Goal: Download file/media

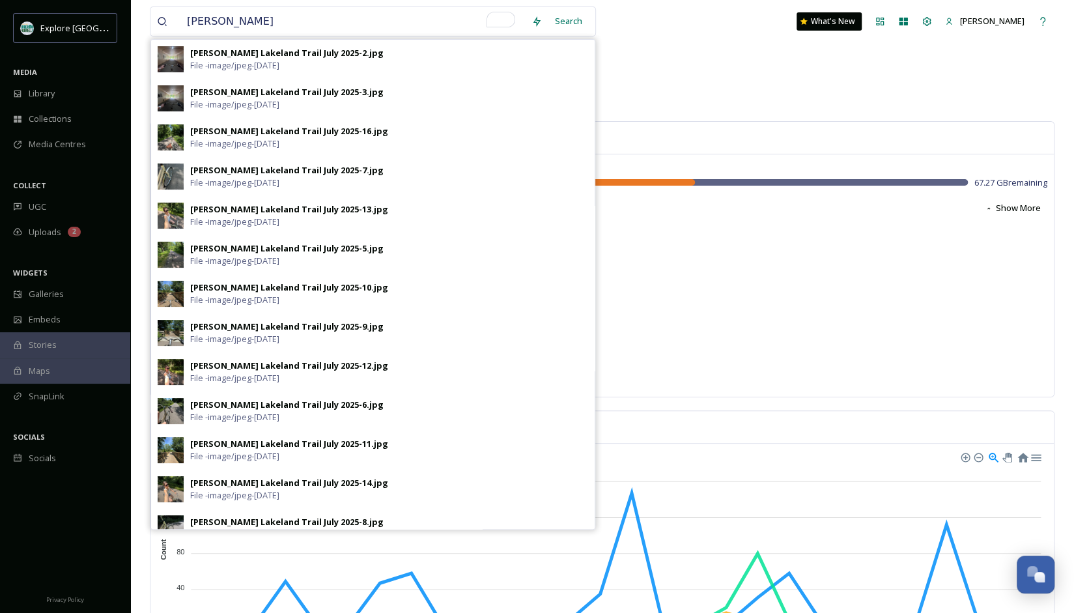
type input "[PERSON_NAME]"
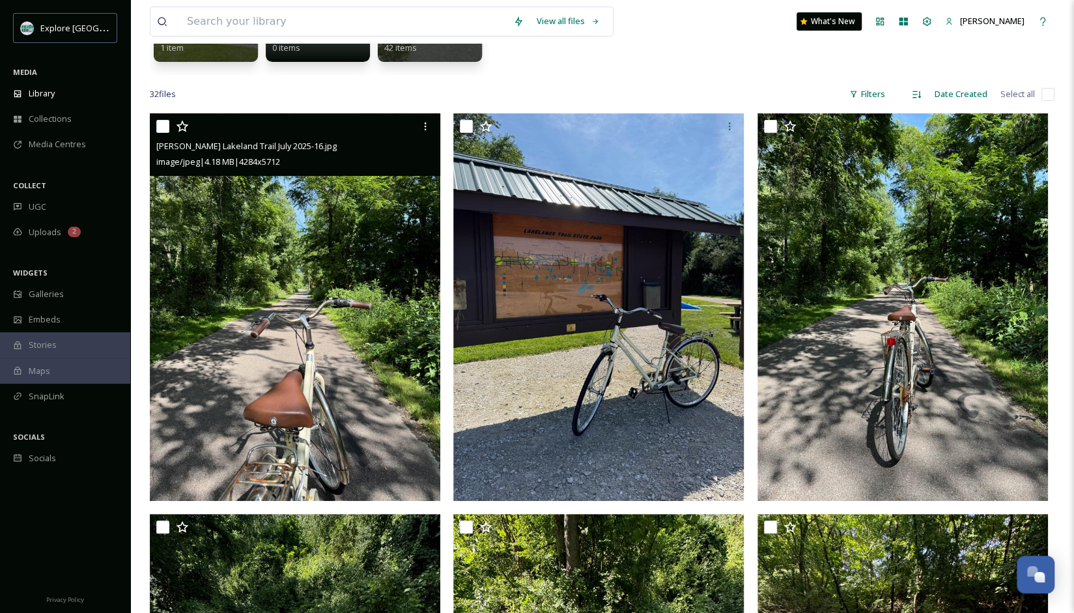
scroll to position [227, 0]
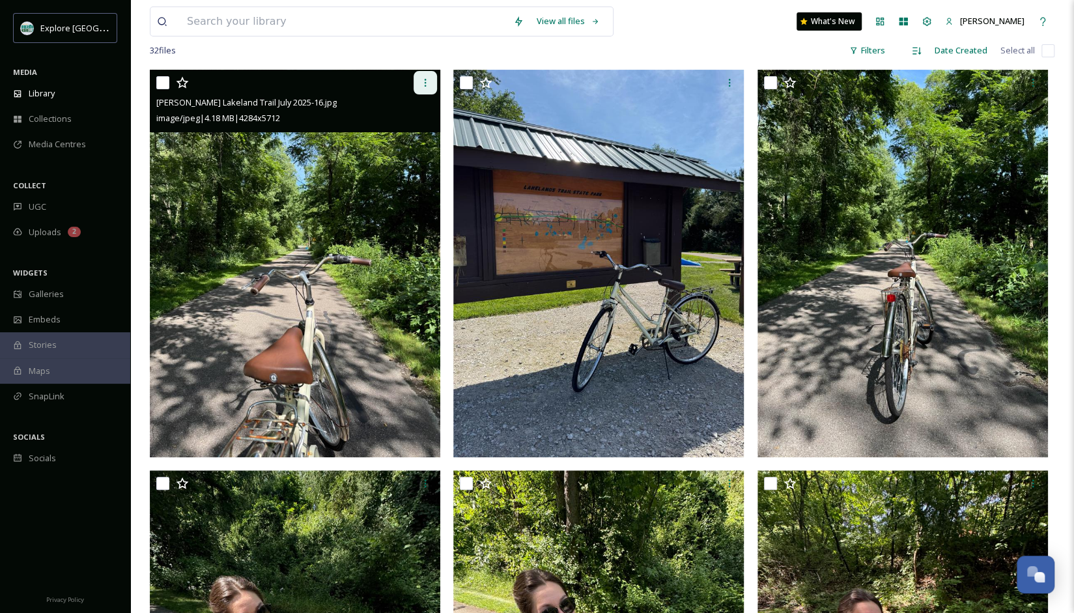
click at [427, 78] on icon at bounding box center [425, 83] width 10 height 10
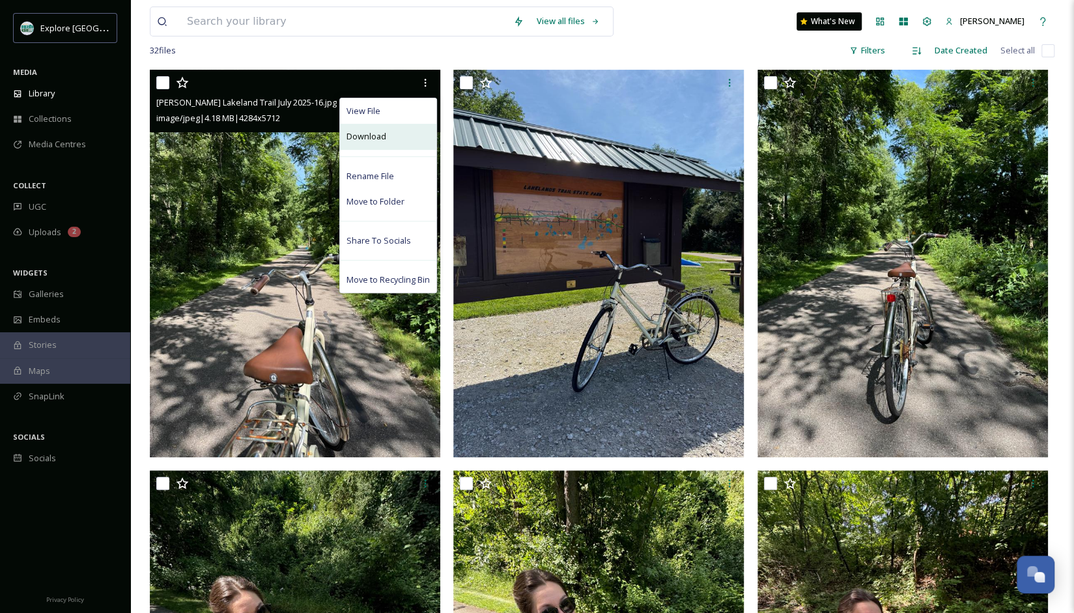
click at [388, 134] on div "Download" at bounding box center [388, 136] width 96 height 25
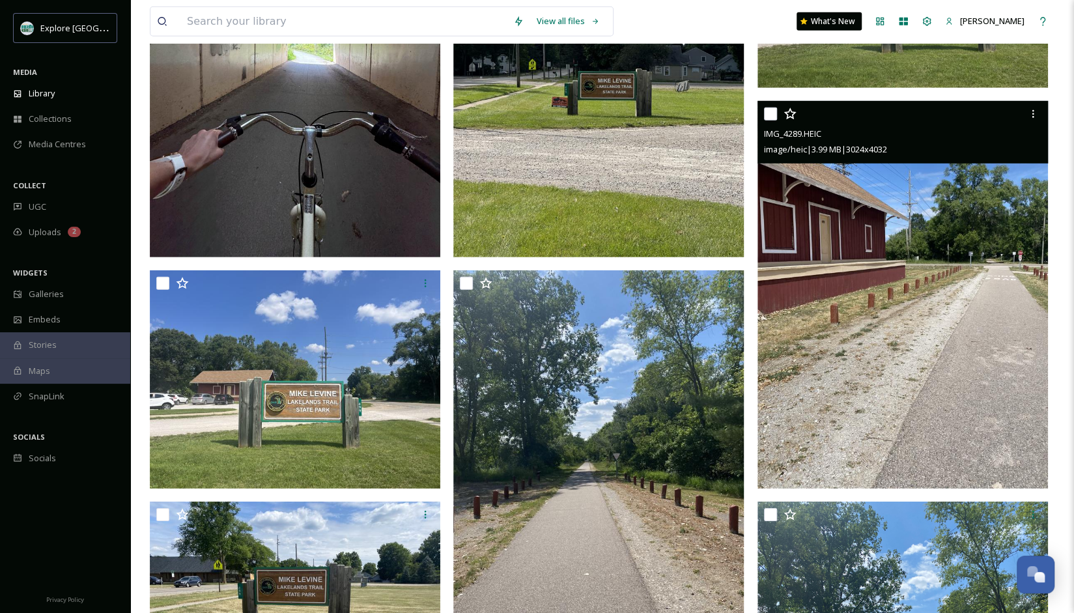
scroll to position [2429, 0]
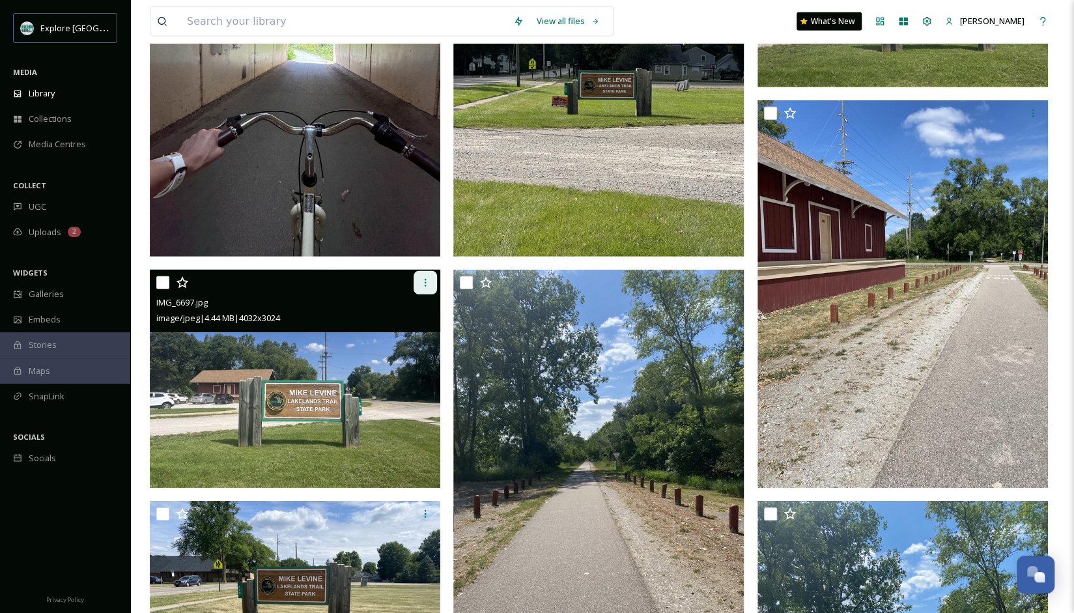
click at [417, 287] on div at bounding box center [425, 282] width 23 height 23
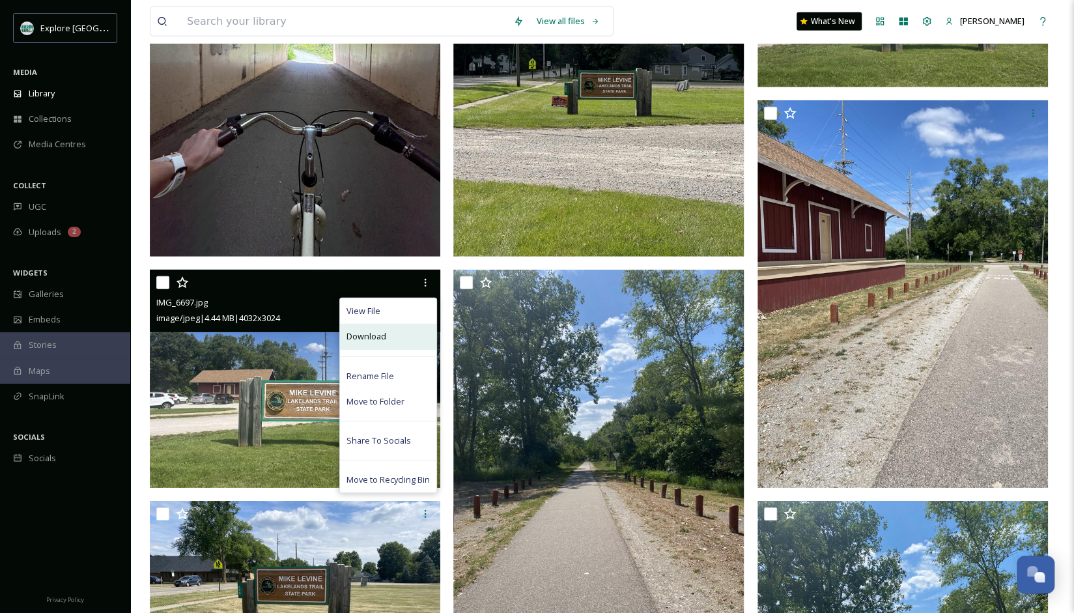
click at [384, 338] on span "Download" at bounding box center [367, 336] width 40 height 12
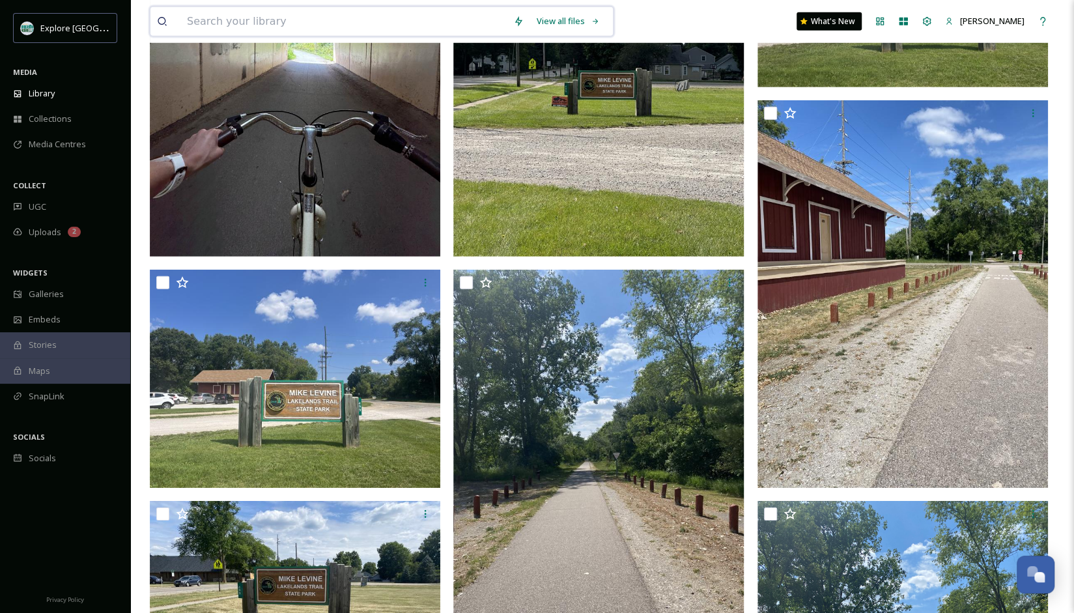
click at [435, 23] on input at bounding box center [343, 21] width 326 height 29
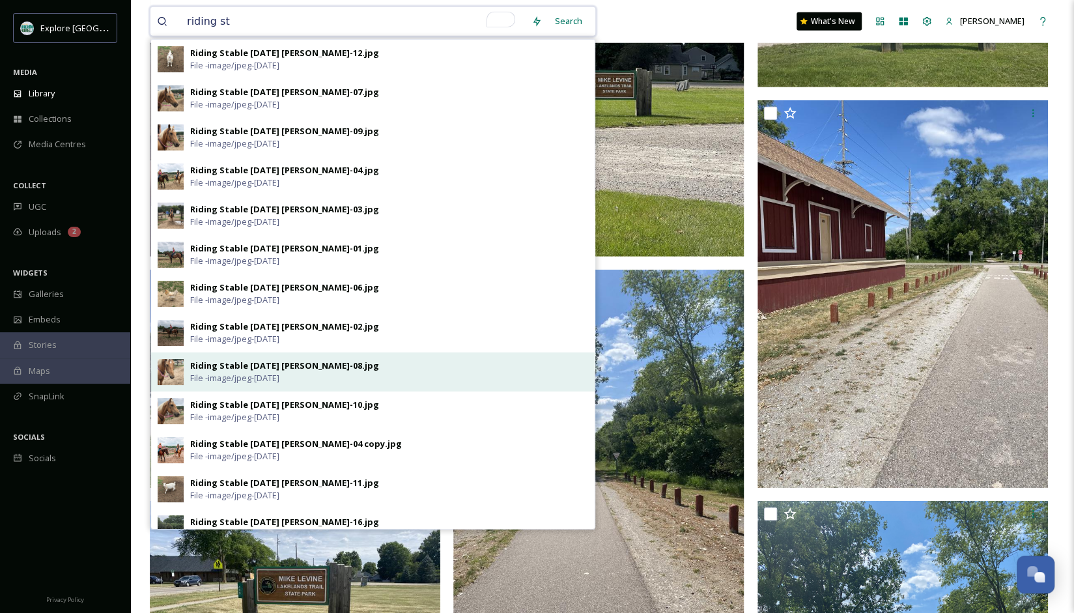
type input "riding st"
click at [231, 360] on div "Riding Stable [DATE] [PERSON_NAME]-08.jpg" at bounding box center [284, 366] width 189 height 12
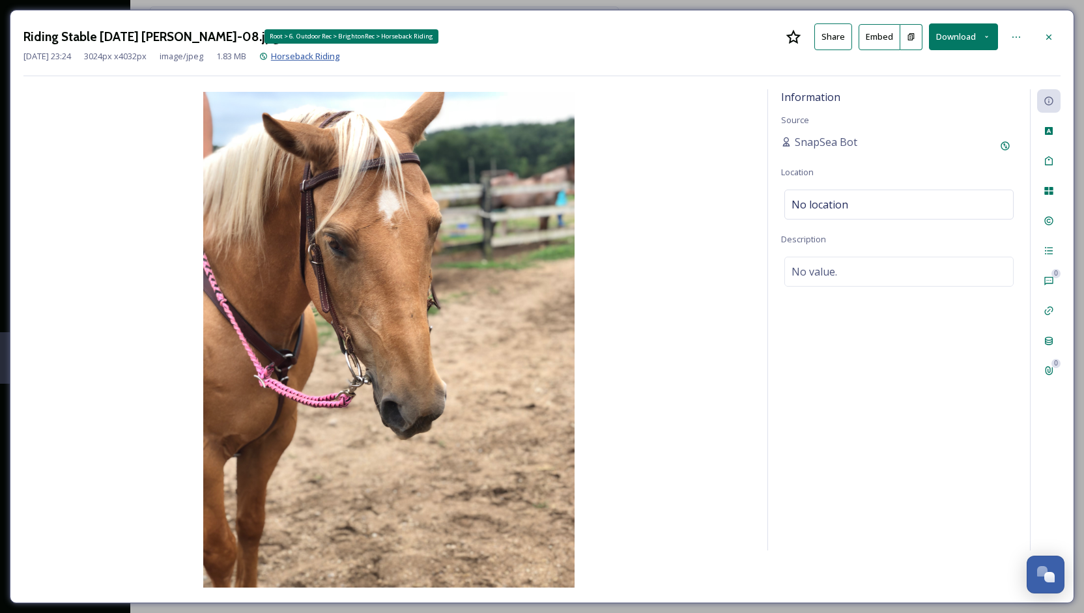
click at [339, 56] on span "Horseback Riding" at bounding box center [305, 56] width 69 height 12
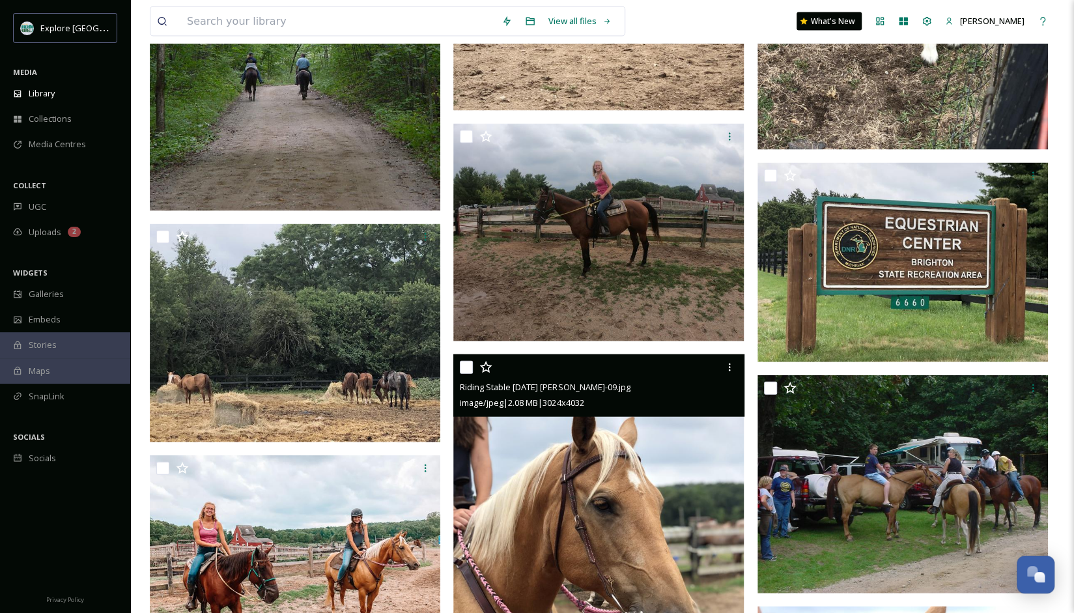
scroll to position [1741, 0]
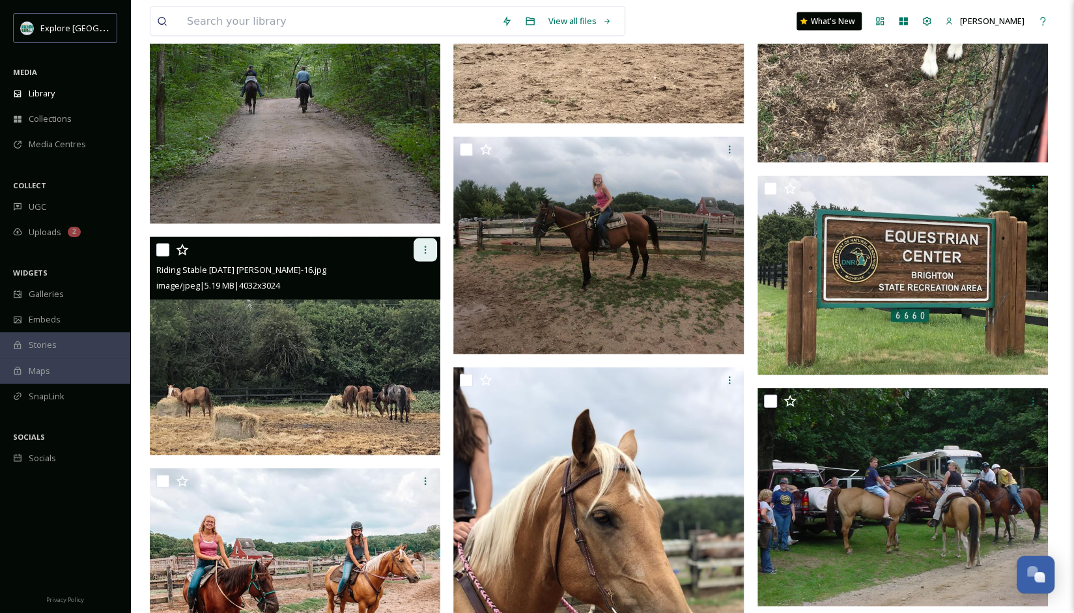
click at [427, 255] on div at bounding box center [425, 249] width 23 height 23
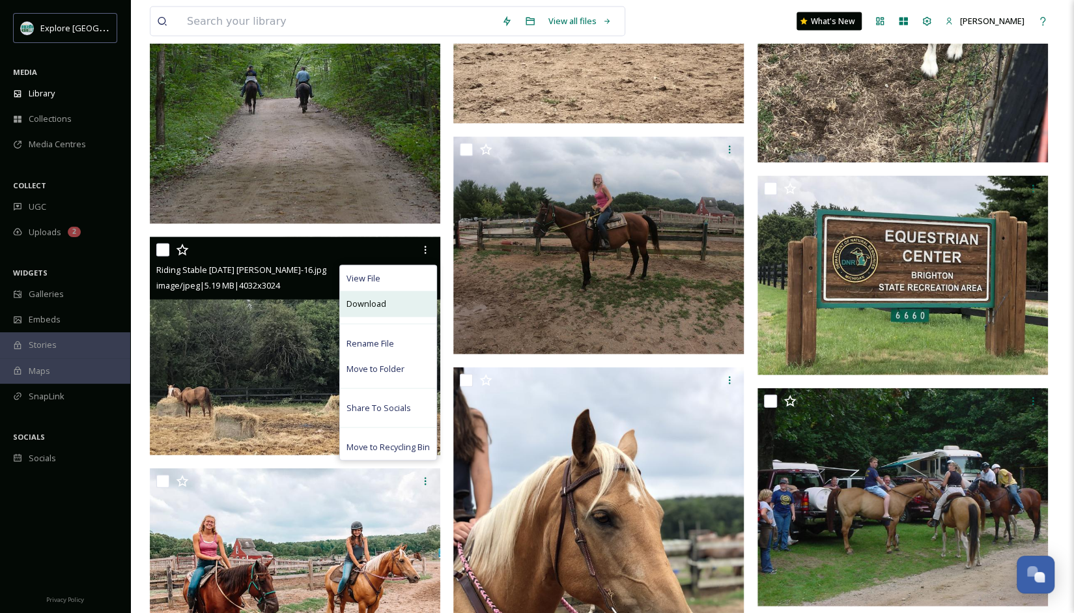
click at [412, 296] on div "Download" at bounding box center [388, 303] width 96 height 25
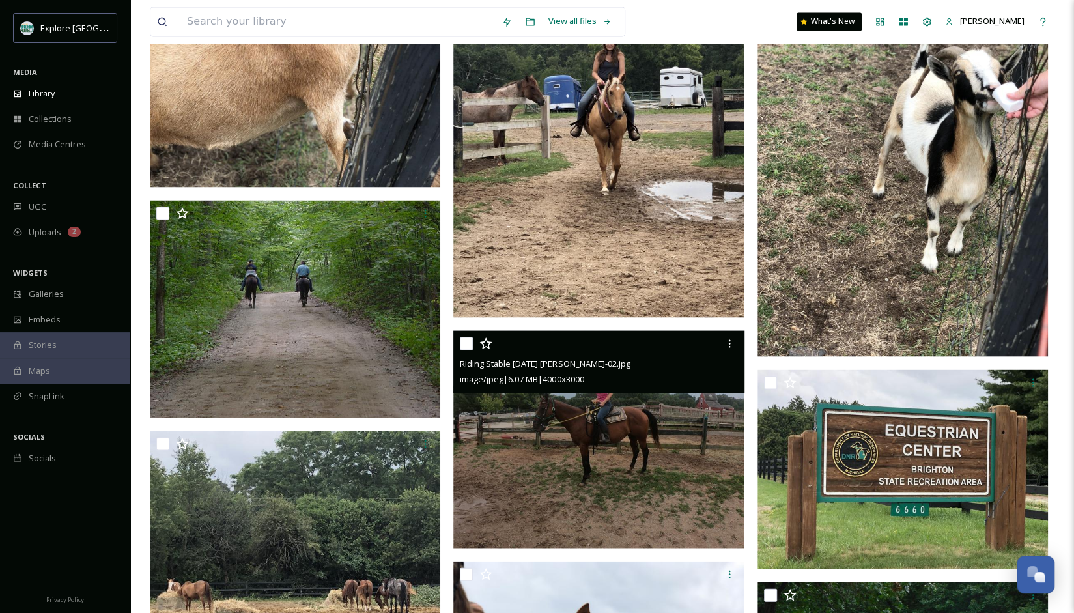
scroll to position [1485, 0]
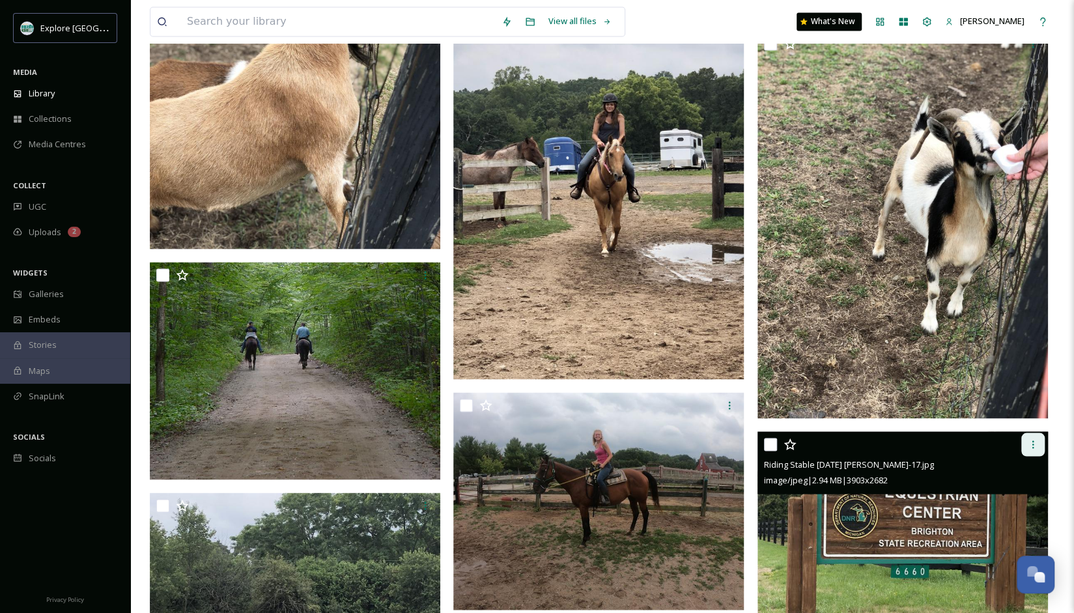
click at [1033, 449] on div at bounding box center [1033, 444] width 23 height 23
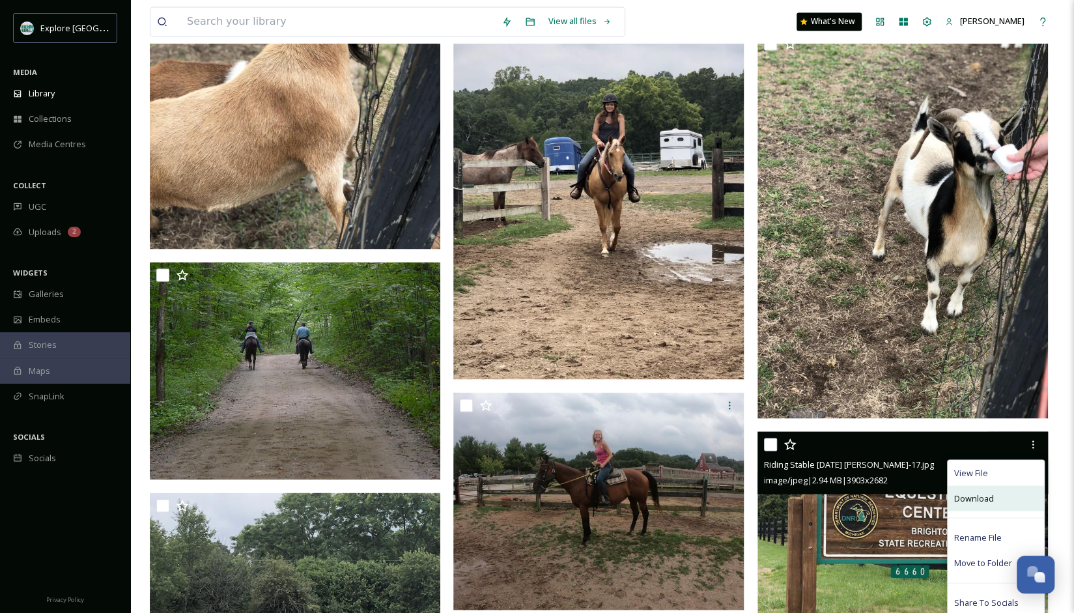
click at [982, 497] on span "Download" at bounding box center [974, 498] width 40 height 12
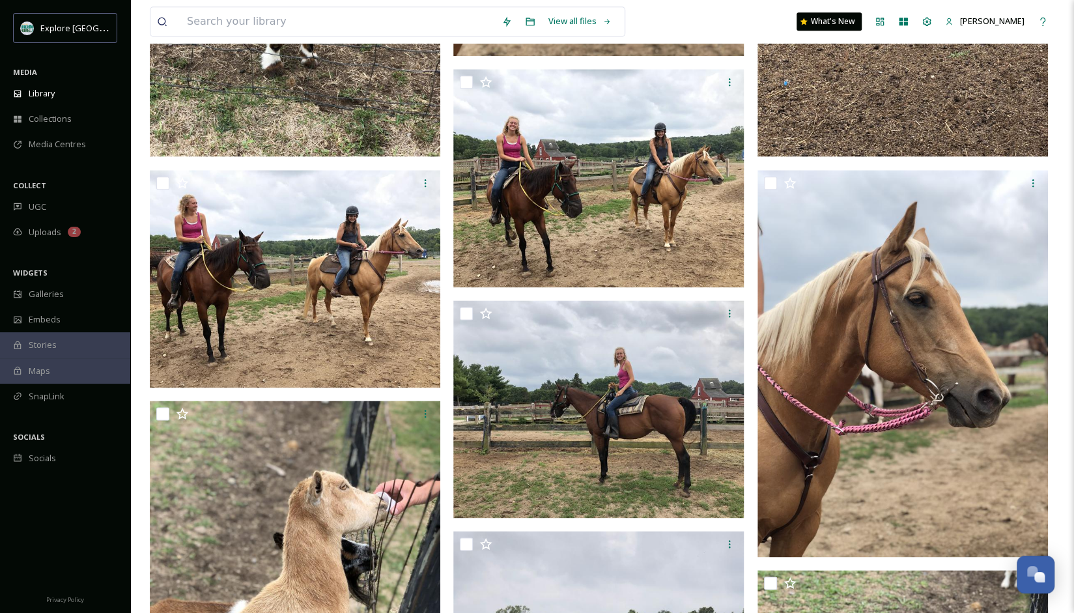
scroll to position [929, 0]
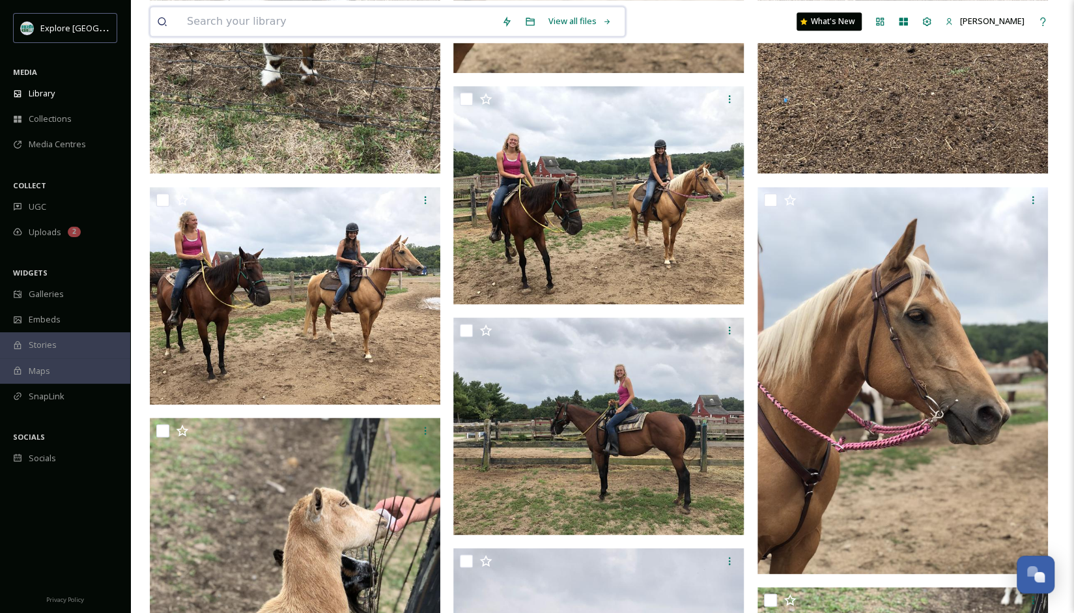
click at [339, 24] on input at bounding box center [337, 21] width 315 height 29
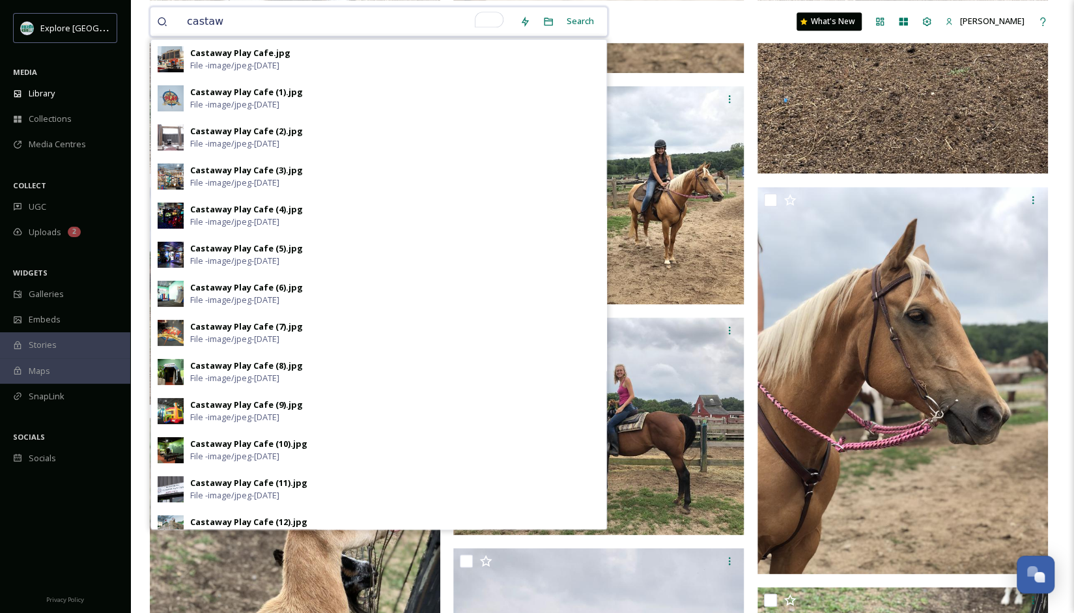
type input "castaw"
click at [296, 54] on div "Castaway Play Cafe.jpg File - image/jpeg - [DATE]" at bounding box center [395, 59] width 410 height 25
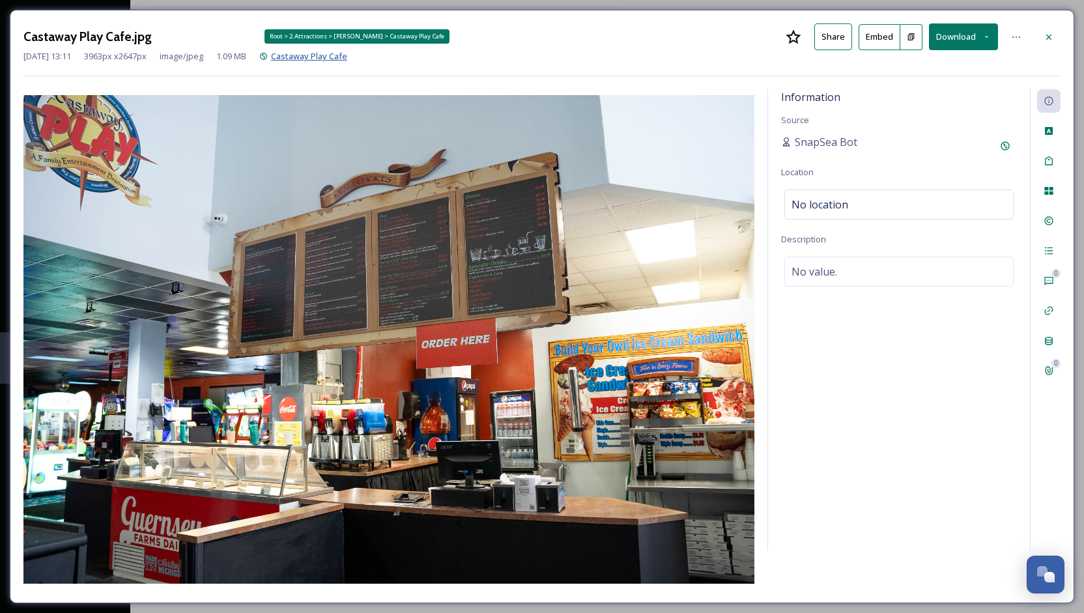
click at [330, 58] on span "Castaway Play Cafe" at bounding box center [309, 56] width 76 height 12
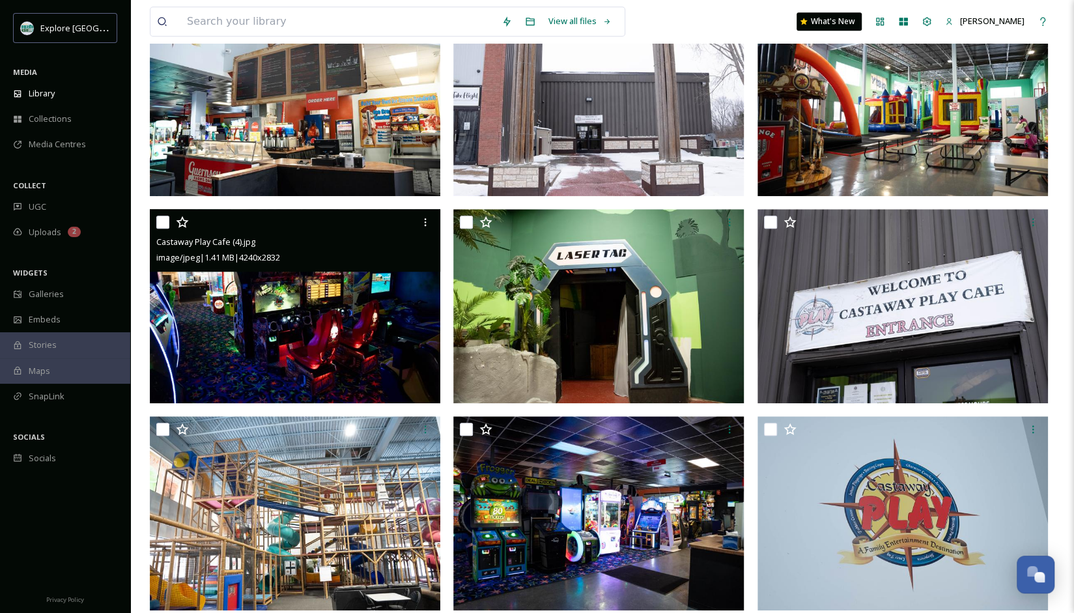
scroll to position [522, 0]
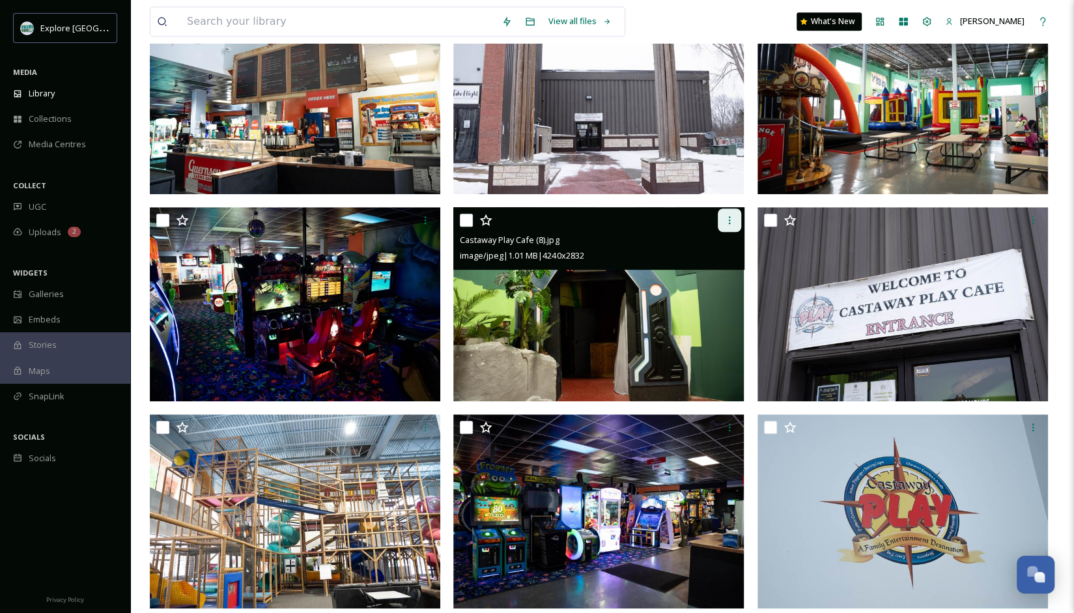
click at [732, 215] on icon at bounding box center [729, 220] width 10 height 10
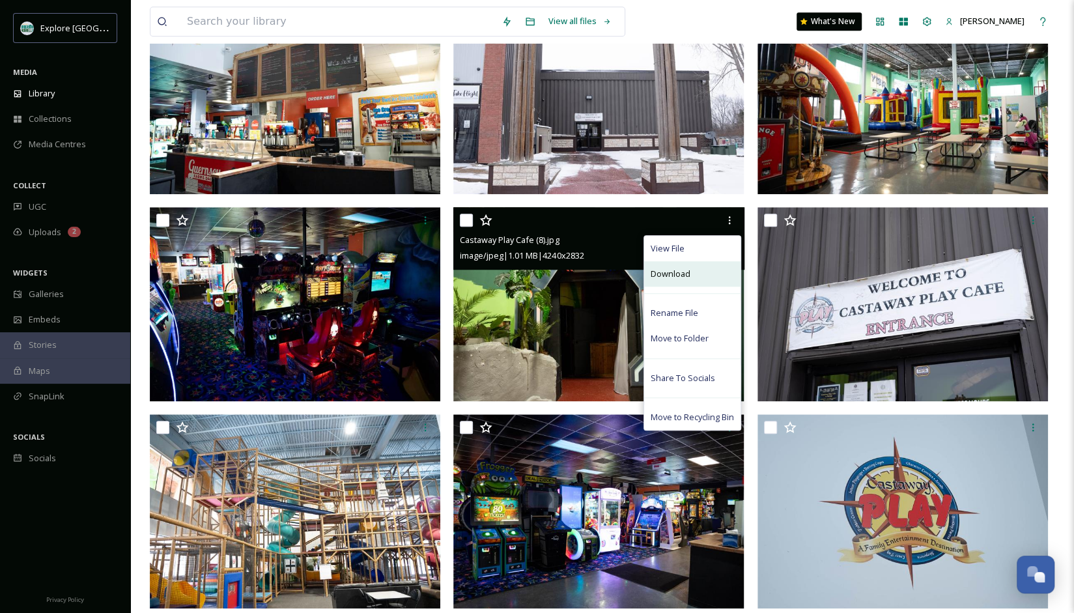
click at [709, 276] on div "Download" at bounding box center [692, 273] width 96 height 25
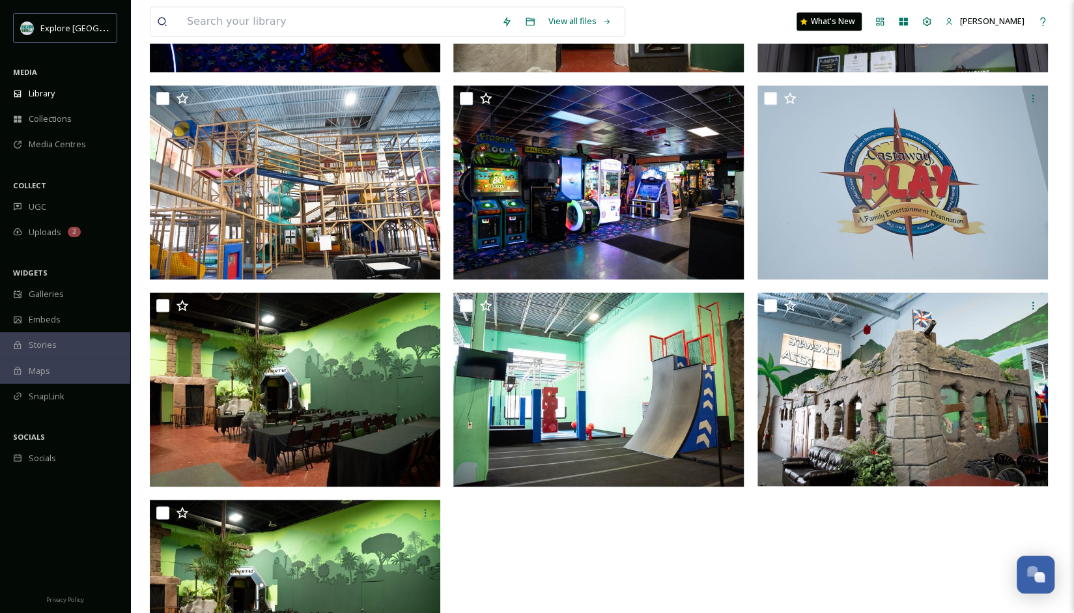
scroll to position [840, 0]
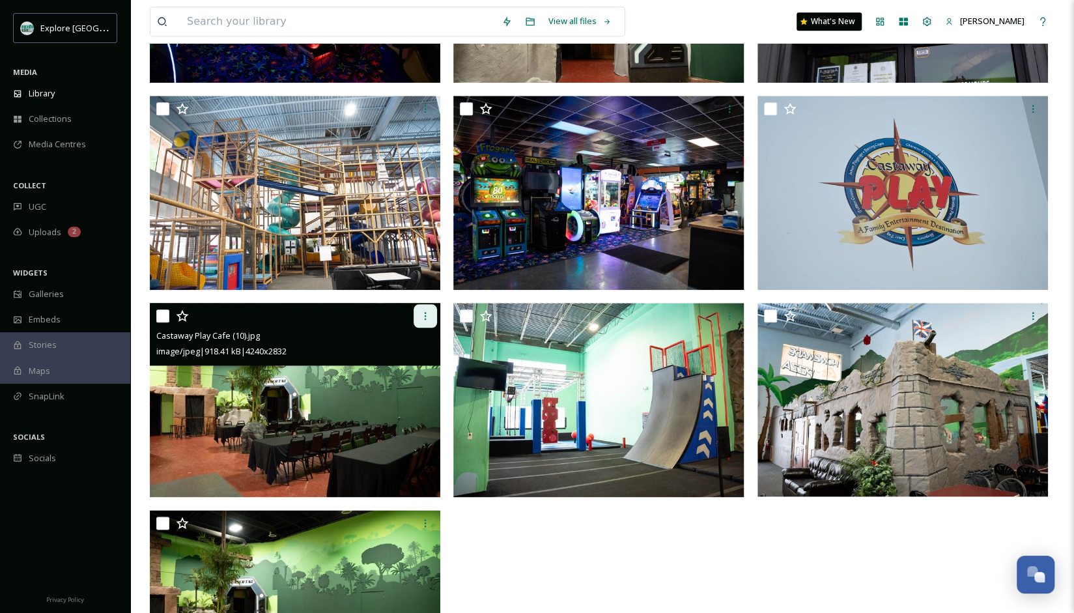
click at [426, 320] on div at bounding box center [425, 315] width 23 height 23
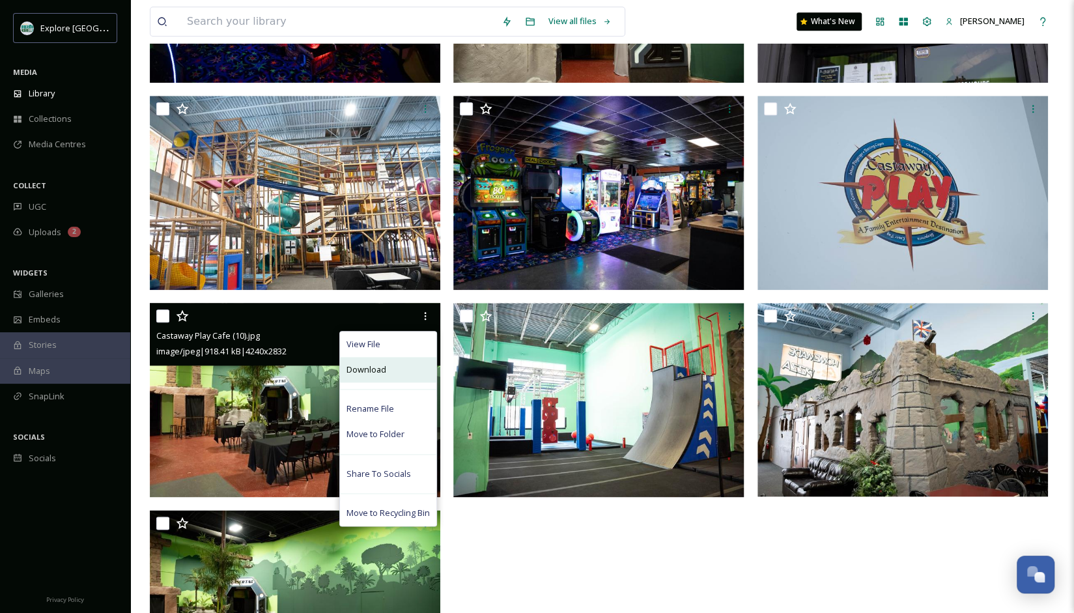
click at [414, 363] on div "Download" at bounding box center [388, 369] width 96 height 25
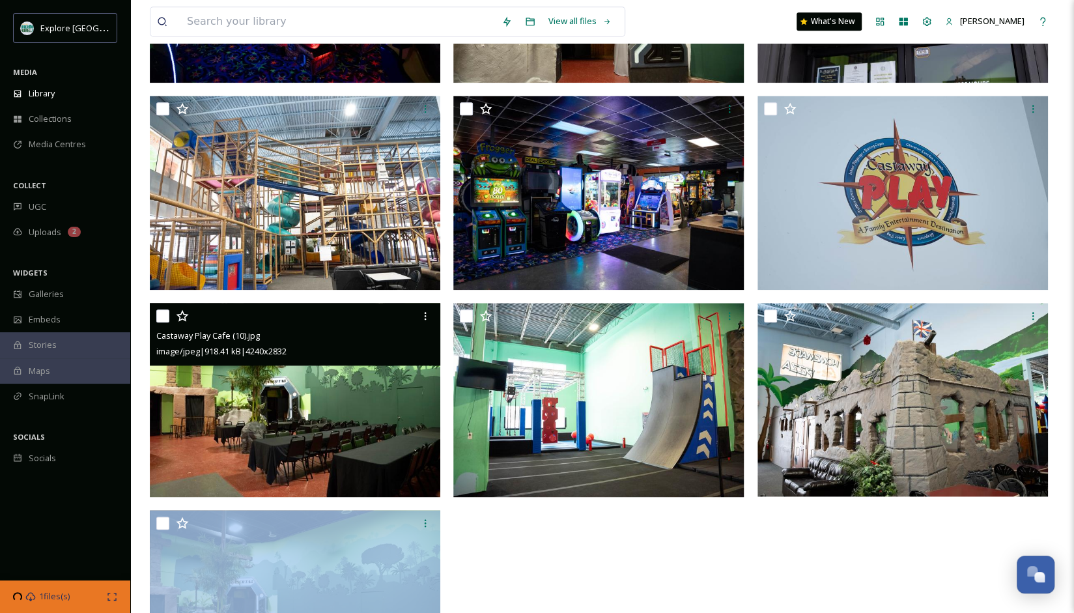
click at [414, 363] on div "Castaway Play Cafe (10).jpg image/jpeg | 918.41 kB | 4240 x 2832" at bounding box center [295, 334] width 291 height 63
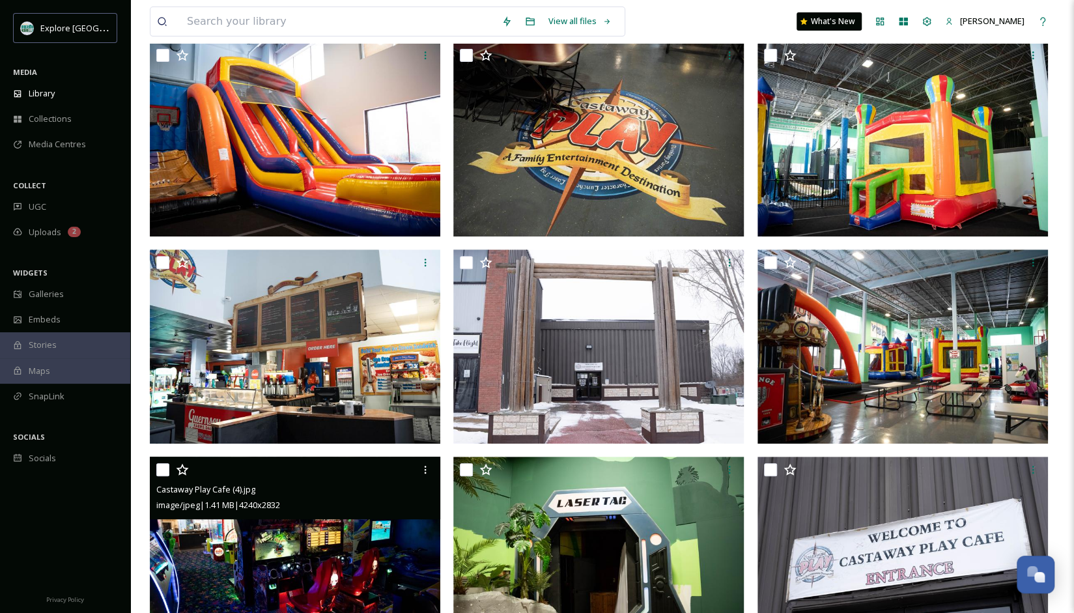
scroll to position [266, 0]
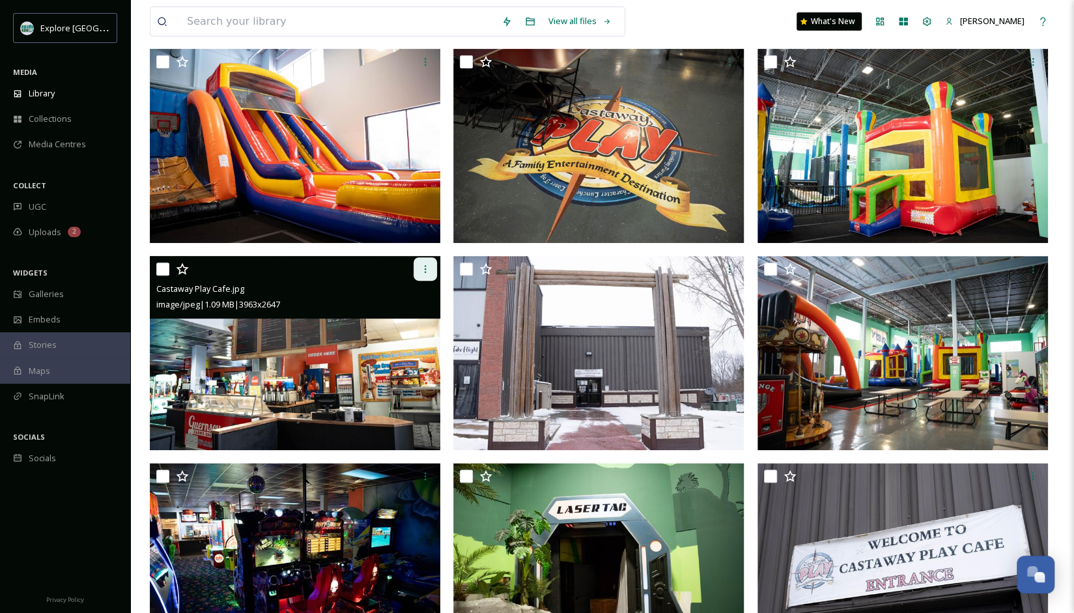
click at [418, 266] on div at bounding box center [425, 268] width 23 height 23
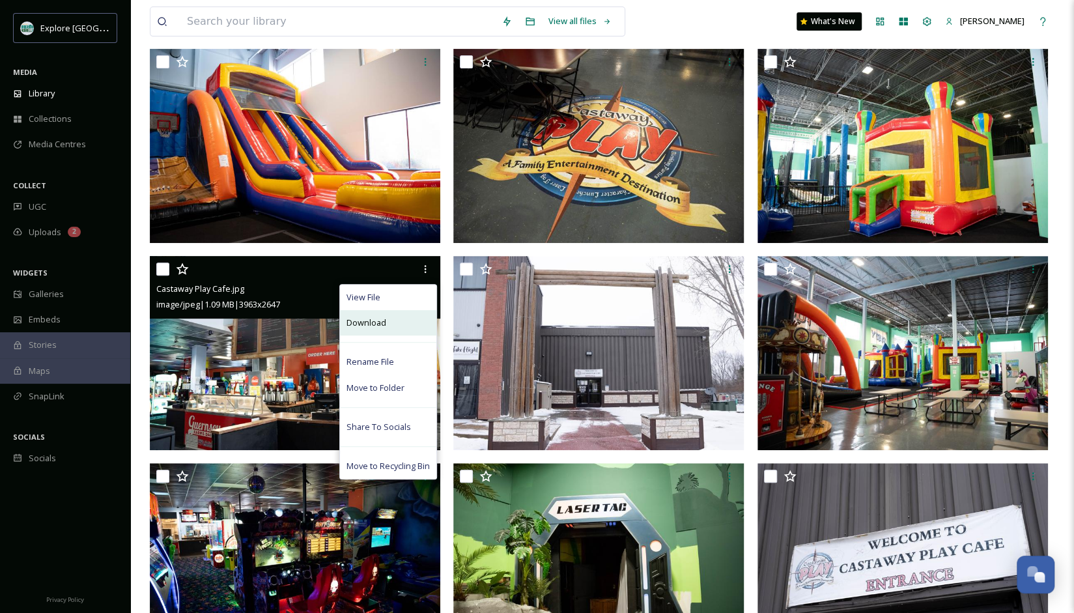
click at [410, 320] on div "Download" at bounding box center [388, 322] width 96 height 25
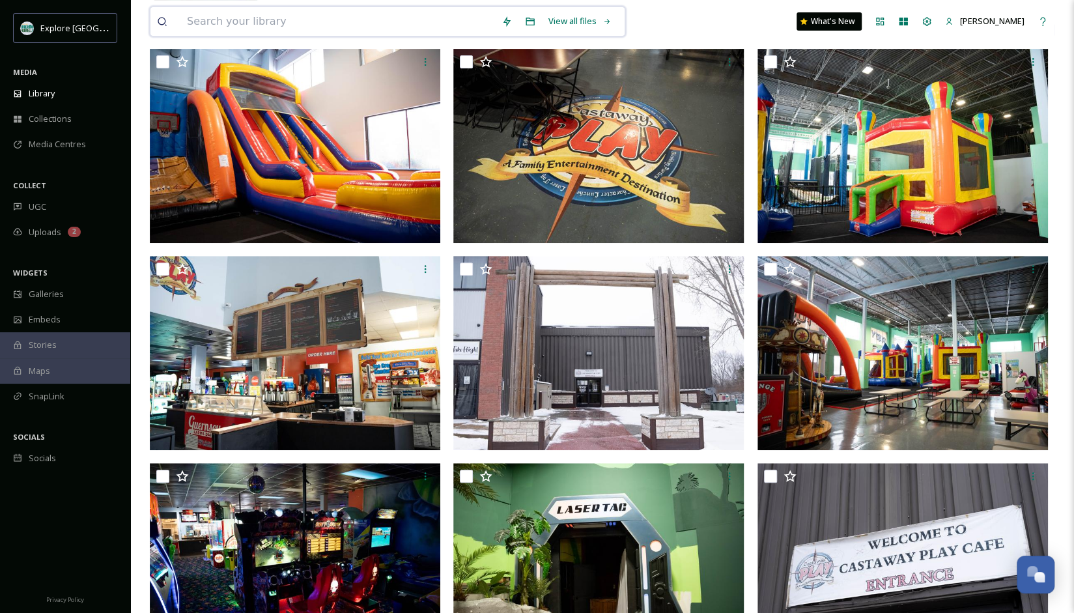
click at [362, 29] on input at bounding box center [337, 21] width 315 height 29
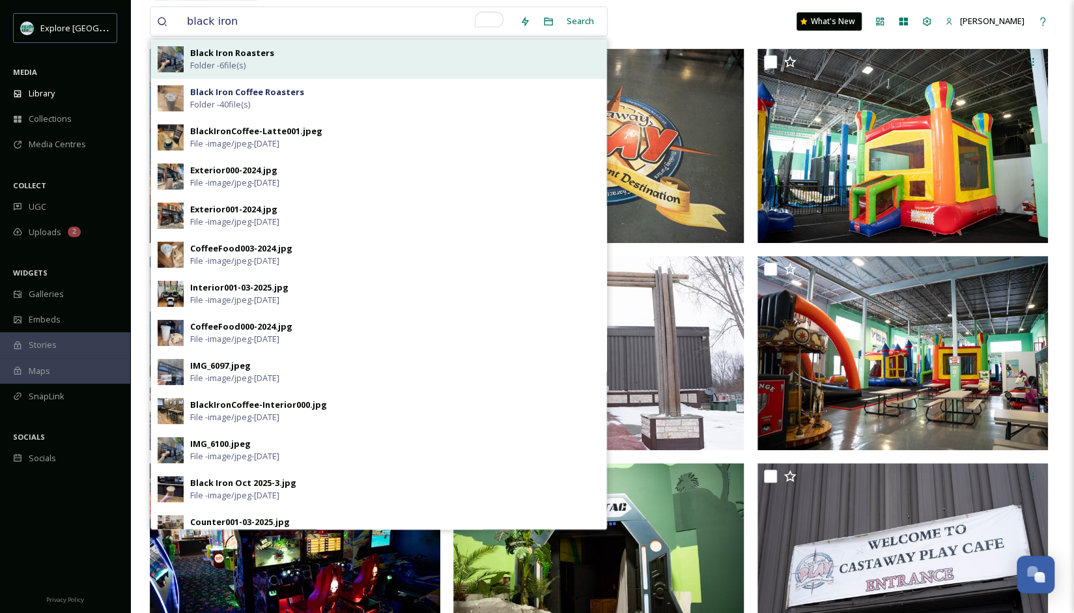
click at [336, 58] on div "Black Iron Roasters Folder - 6 file(s)" at bounding box center [395, 59] width 410 height 25
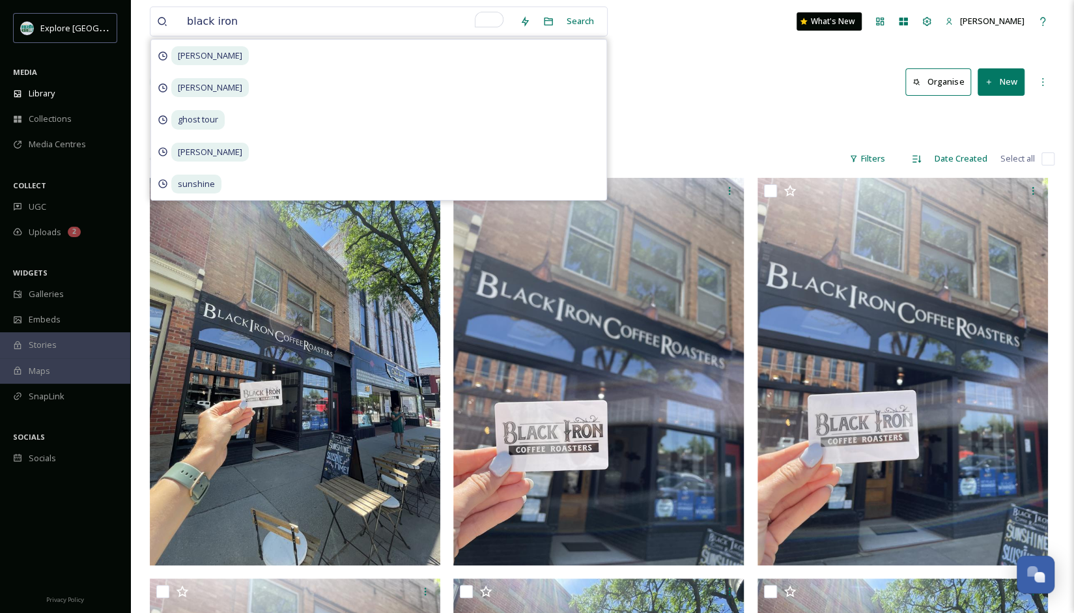
click at [708, 127] on div "Root GIVEAWAYS Black Iron Roasters" at bounding box center [602, 120] width 905 height 25
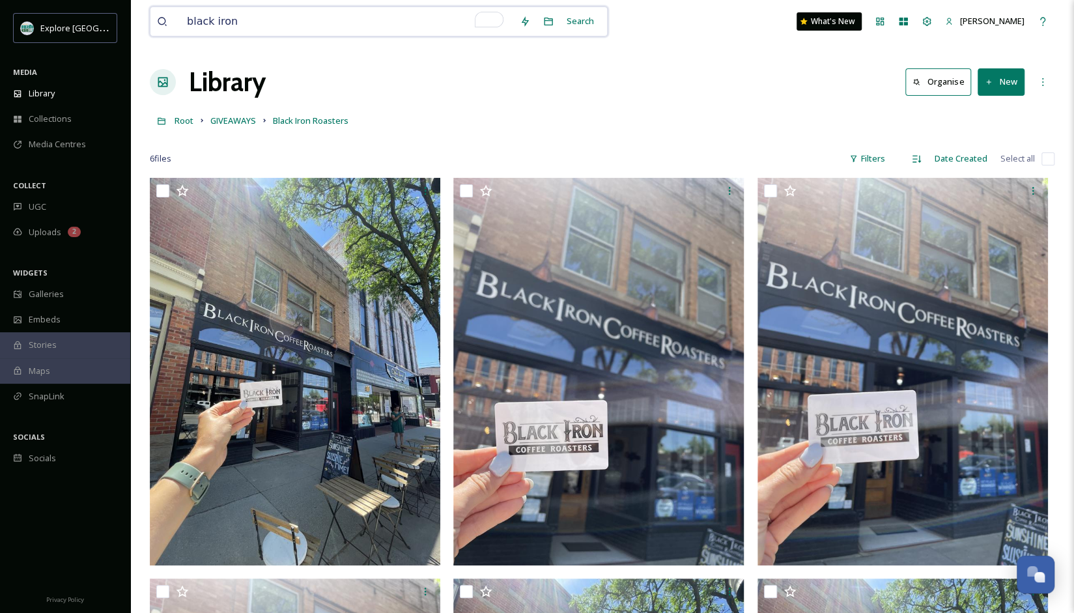
click at [224, 14] on input "black iron" at bounding box center [346, 21] width 333 height 29
click at [261, 24] on input "black iron" at bounding box center [346, 21] width 333 height 29
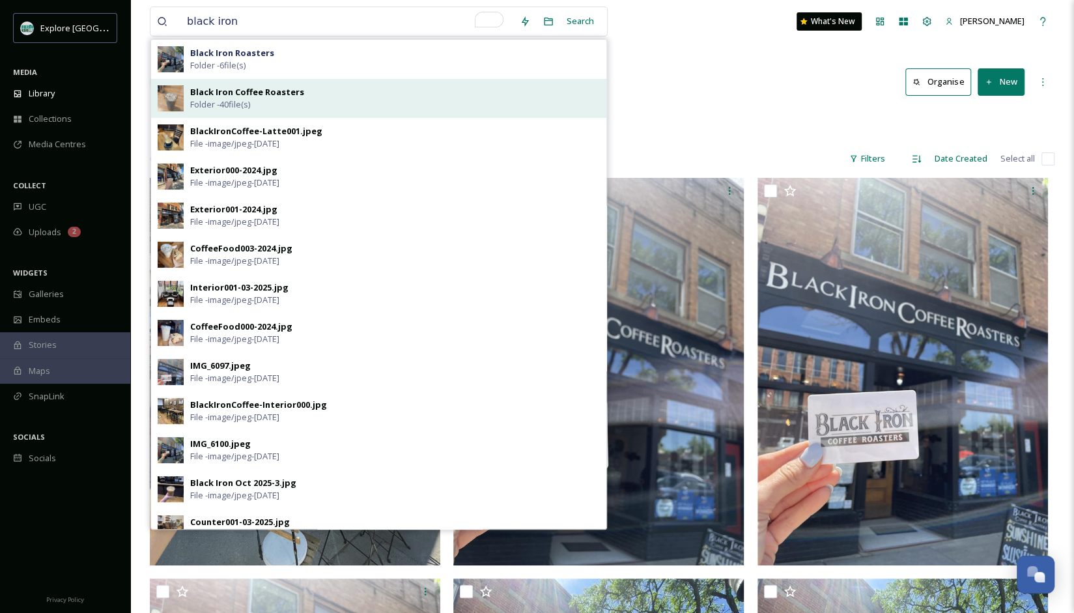
click at [259, 106] on div "Black Iron Coffee Roasters Folder - 40 file(s)" at bounding box center [395, 98] width 410 height 25
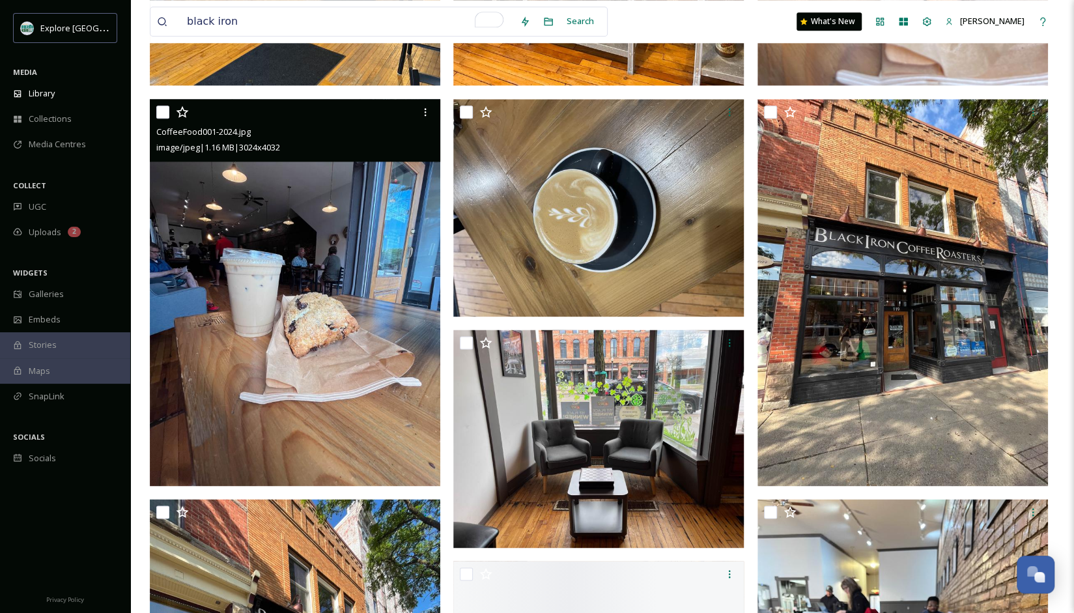
scroll to position [1045, 0]
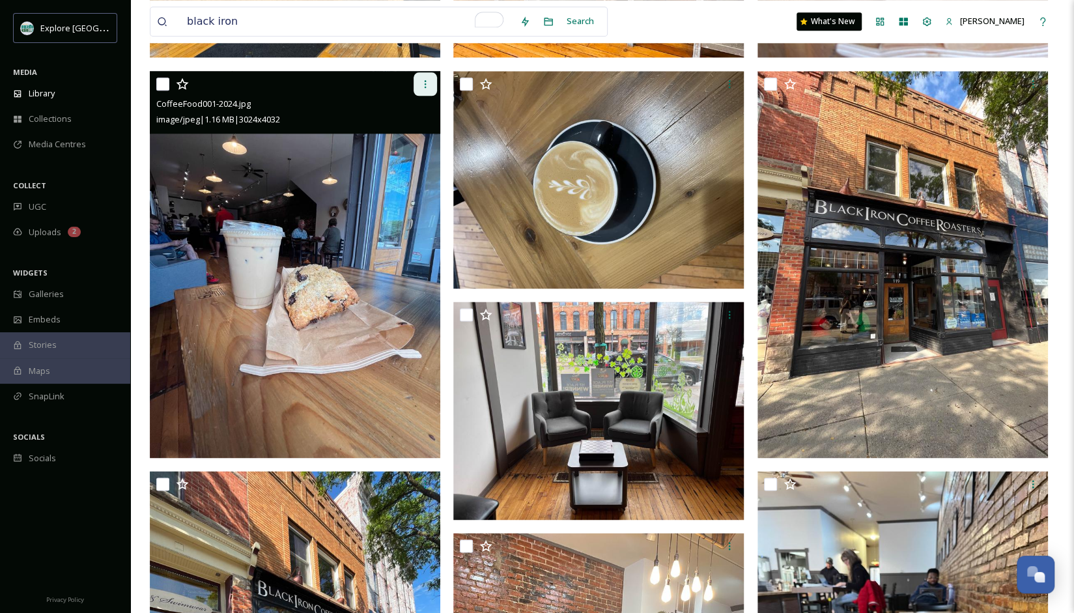
click at [426, 93] on div at bounding box center [425, 83] width 23 height 23
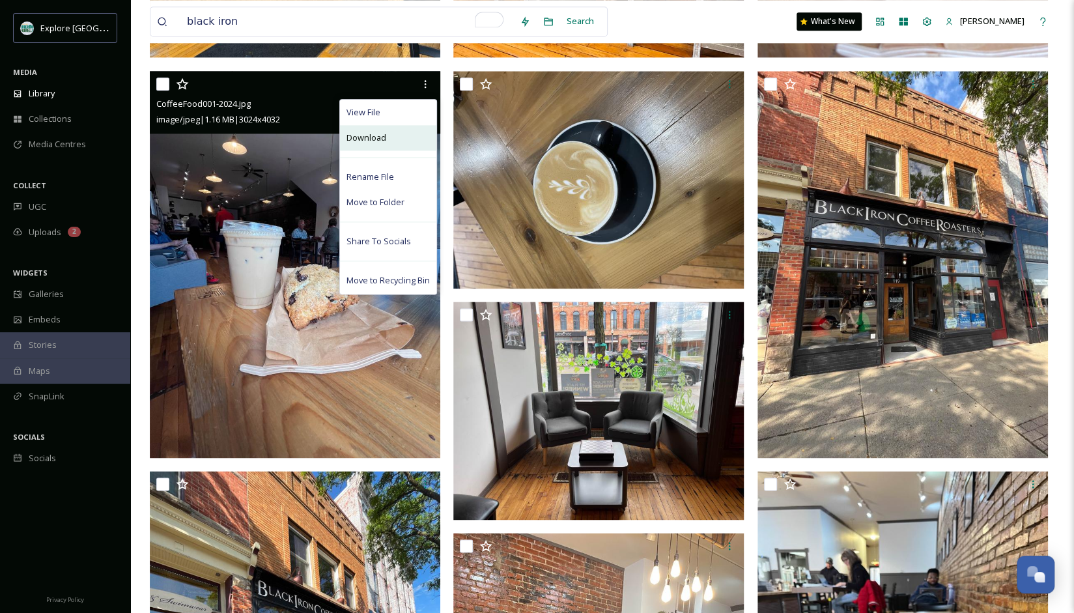
click at [413, 137] on div "Download" at bounding box center [388, 137] width 96 height 25
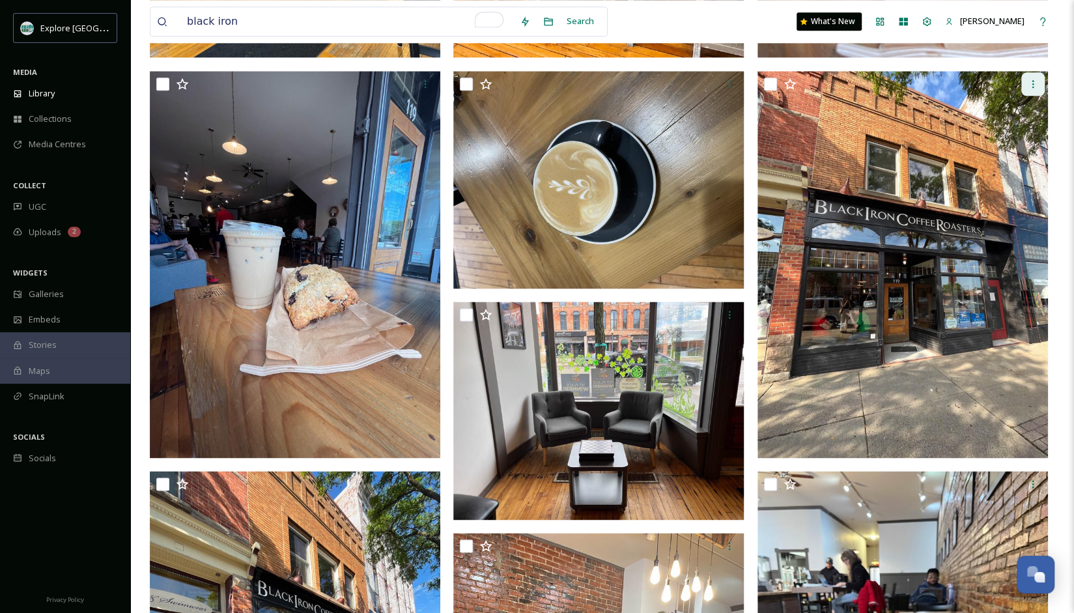
click at [1036, 83] on icon at bounding box center [1033, 84] width 10 height 10
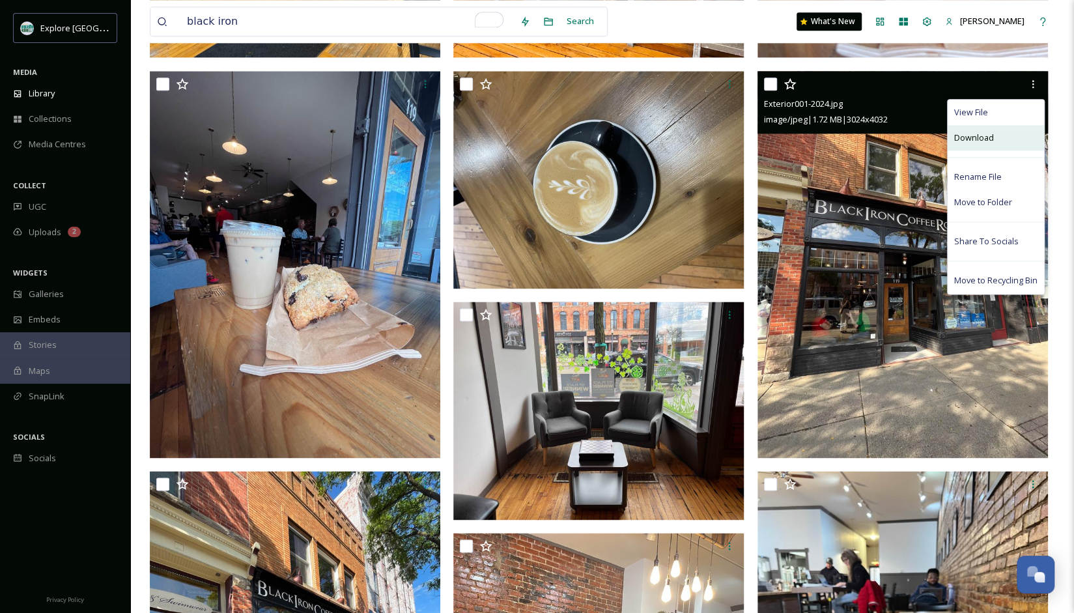
click at [1024, 134] on div "Download" at bounding box center [996, 137] width 96 height 25
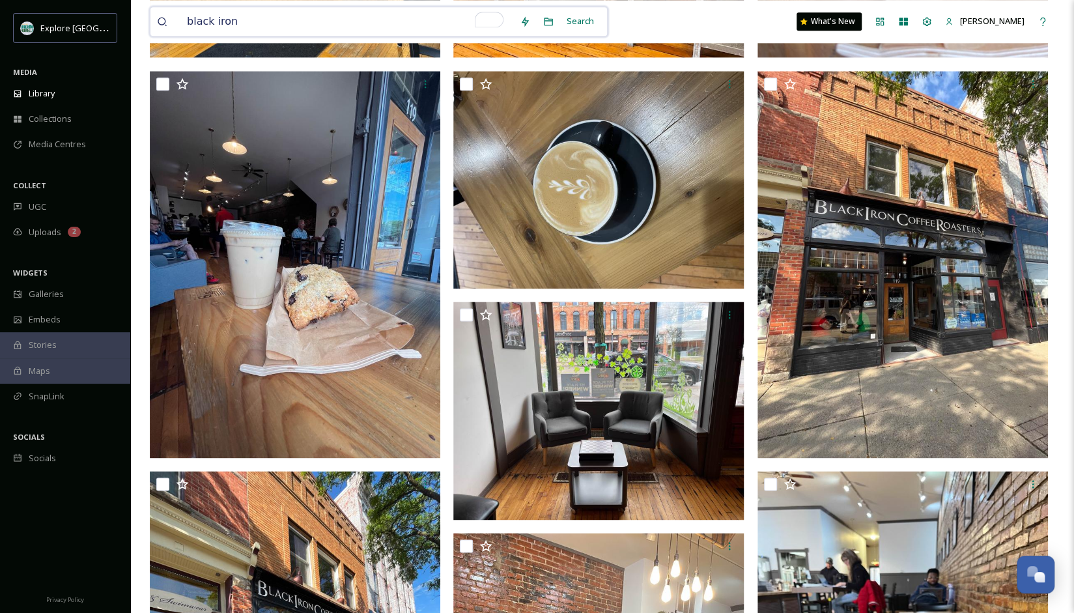
drag, startPoint x: 315, startPoint y: 16, endPoint x: 177, endPoint y: 16, distance: 138.1
click at [177, 16] on div "black iron" at bounding box center [335, 21] width 356 height 29
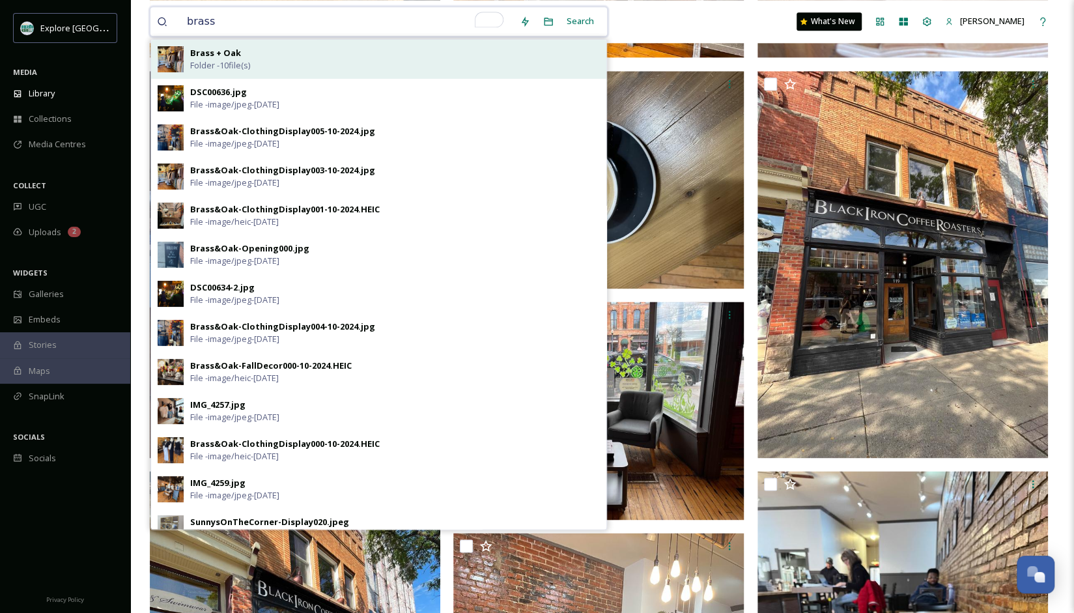
type input "brass"
click at [195, 55] on strong "Brass + Oak" at bounding box center [215, 53] width 51 height 12
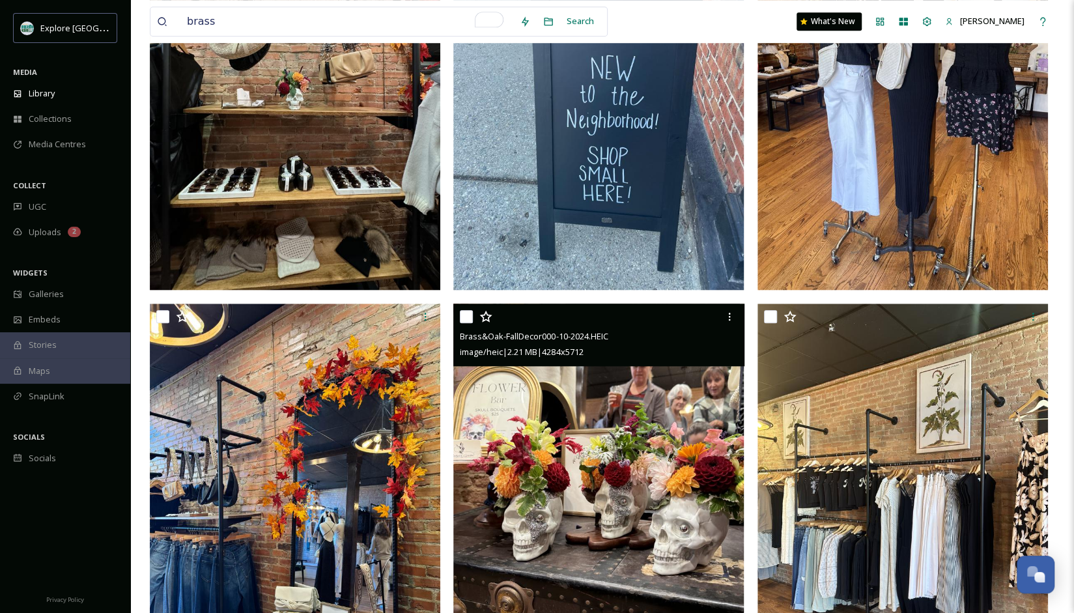
scroll to position [811, 0]
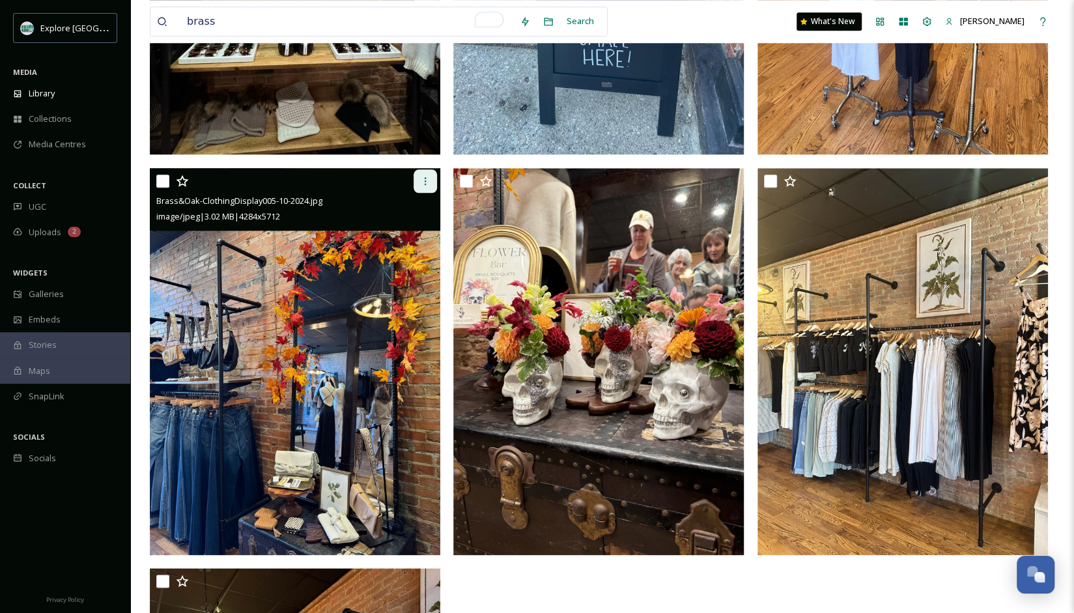
click at [427, 180] on icon at bounding box center [425, 181] width 10 height 10
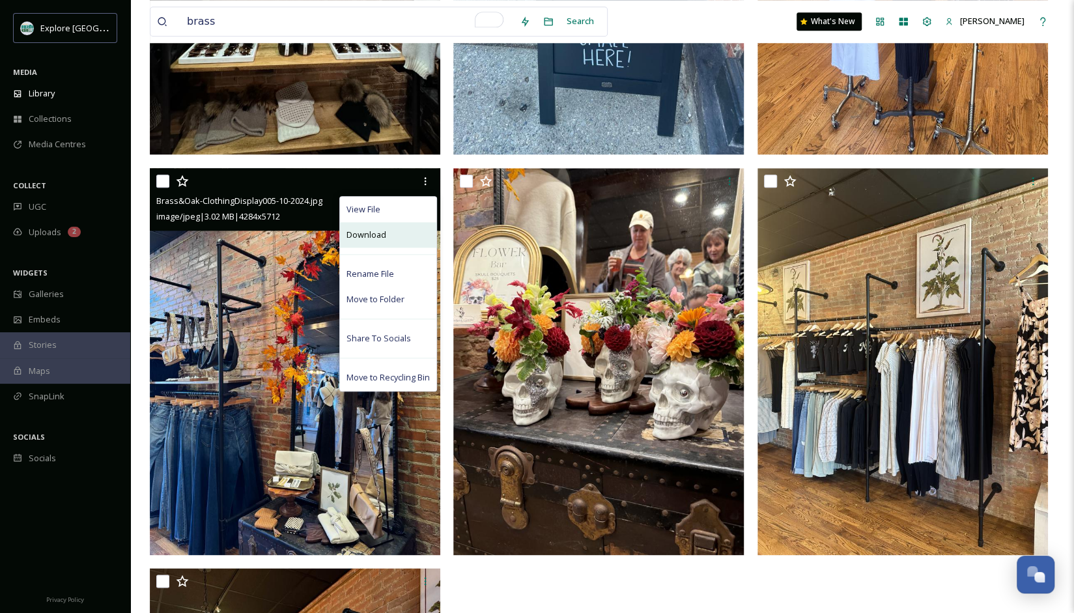
click at [405, 240] on div "Download" at bounding box center [388, 234] width 96 height 25
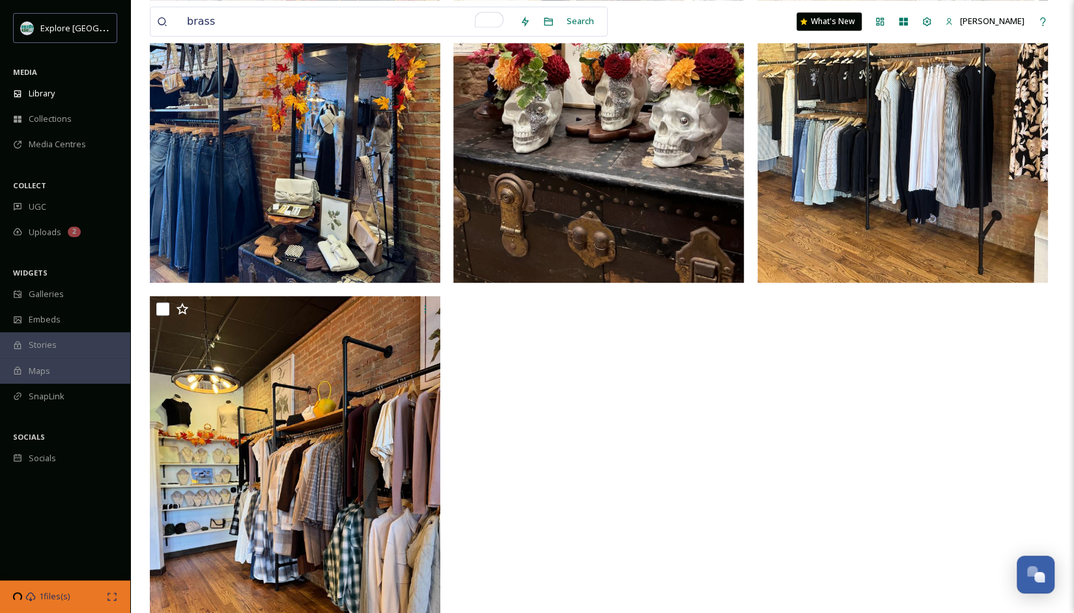
scroll to position [1100, 0]
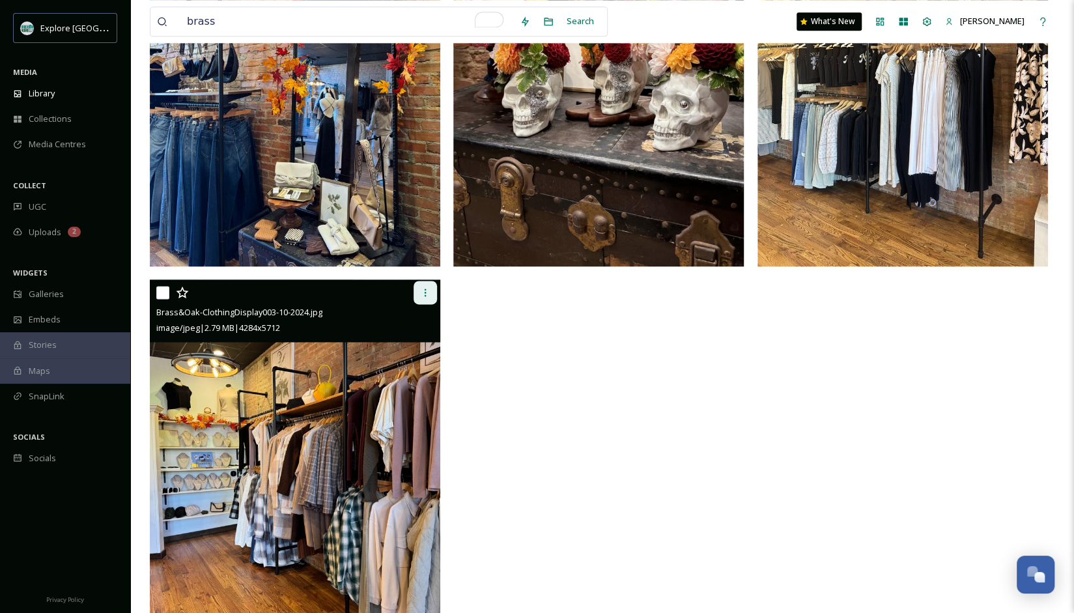
click at [417, 292] on div at bounding box center [425, 292] width 23 height 23
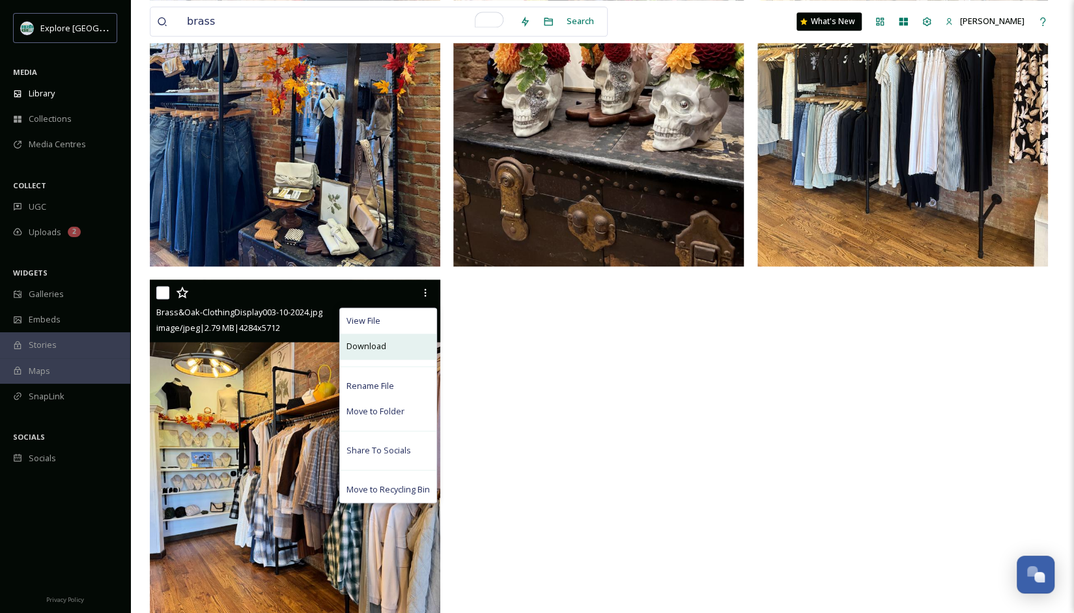
click at [410, 348] on div "Download" at bounding box center [388, 346] width 96 height 25
